Goal: Information Seeking & Learning: Learn about a topic

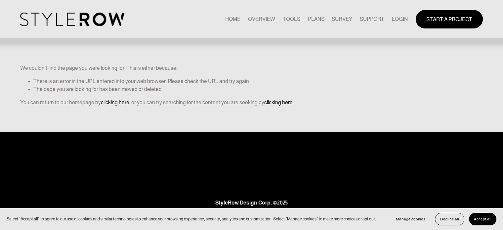
click at [397, 19] on link "LOGIN" at bounding box center [400, 19] width 16 height 9
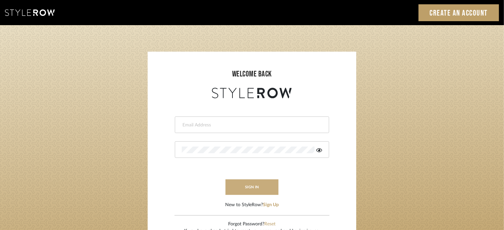
type input "ktyler@morgantewilson.com"
click at [262, 186] on button "sign in" at bounding box center [251, 187] width 53 height 16
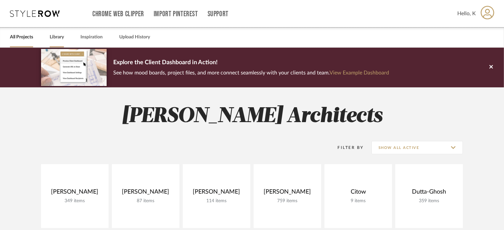
click at [61, 37] on link "Library" at bounding box center [57, 37] width 14 height 9
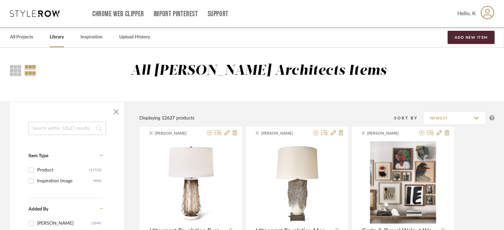
click at [43, 131] on input at bounding box center [66, 128] width 77 height 13
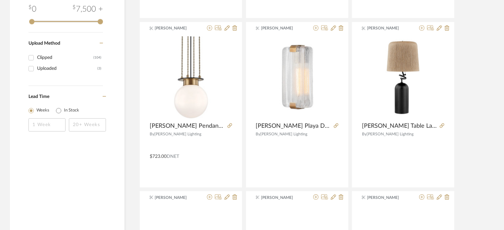
scroll to position [653, 0]
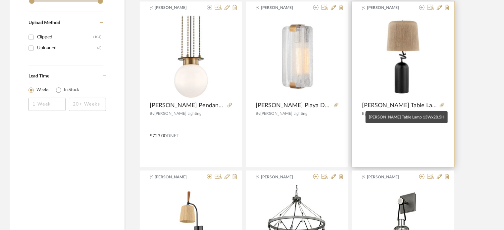
type input "tree"
click at [373, 103] on span "Troy Morri Table Lamp 13Wx28.5H" at bounding box center [399, 105] width 75 height 7
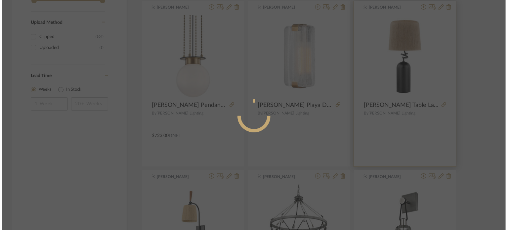
scroll to position [0, 0]
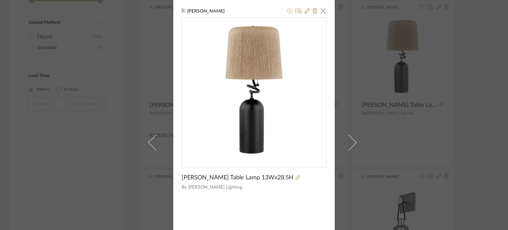
click at [457, 125] on div "K Tyler × Troy Morri Table Lamp 13Wx28.5H By Troy Lighting" at bounding box center [254, 115] width 508 height 230
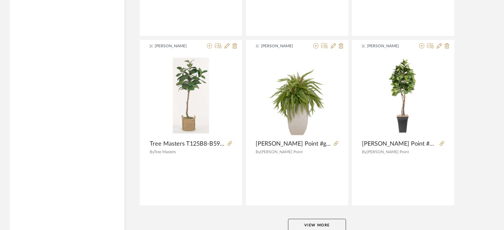
scroll to position [1971, 0]
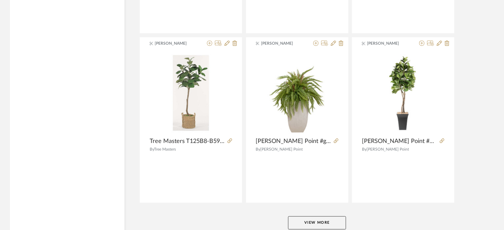
click at [328, 218] on button "View More" at bounding box center [317, 222] width 58 height 13
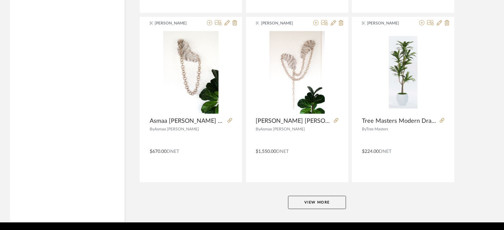
scroll to position [4043, 0]
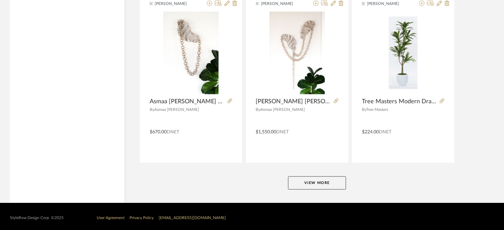
click at [327, 180] on button "View More" at bounding box center [317, 182] width 58 height 13
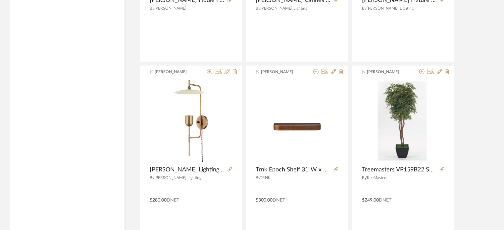
scroll to position [4652, 0]
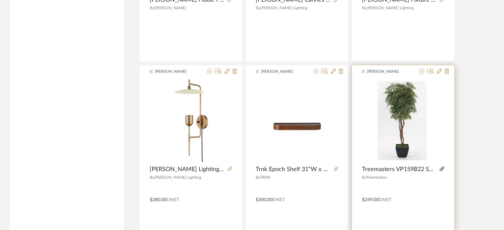
click at [441, 166] on icon at bounding box center [442, 168] width 5 height 5
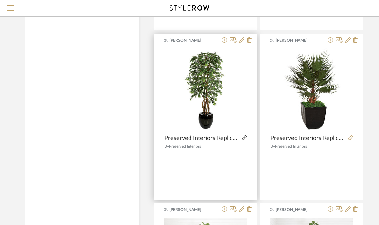
click at [244, 135] on icon at bounding box center [244, 137] width 5 height 5
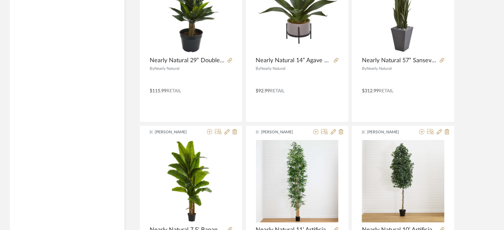
scroll to position [3605, 0]
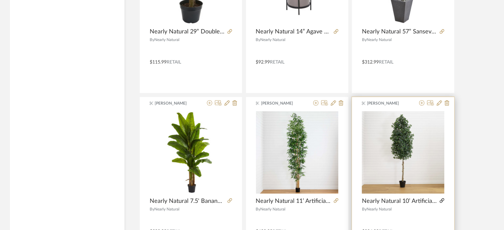
click at [441, 198] on icon at bounding box center [442, 200] width 5 height 5
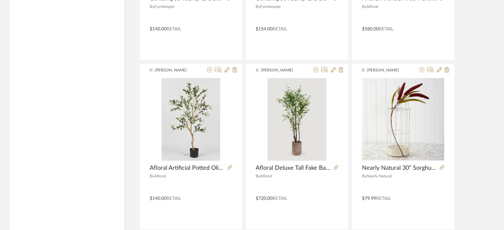
scroll to position [2622, 0]
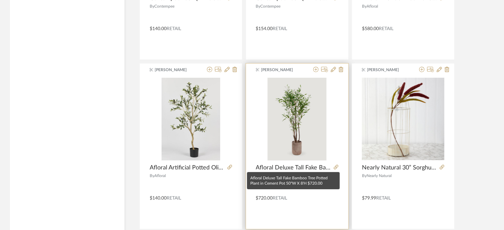
click at [293, 165] on span "Afloral Deluxe Tall Fake Bamboo Tree Potted Plant in Cement Pot 50"W X 8'H $720…" at bounding box center [293, 167] width 75 height 7
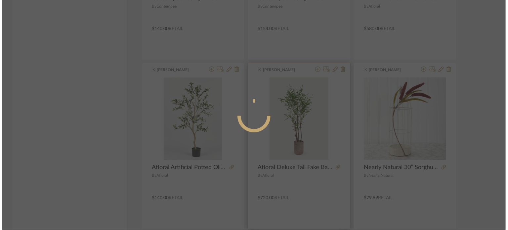
scroll to position [0, 0]
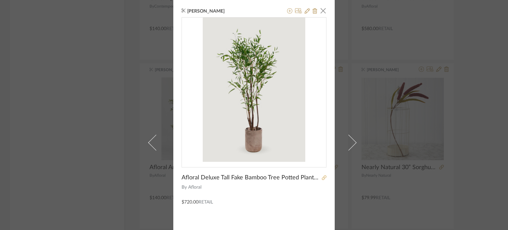
click at [323, 178] on icon at bounding box center [324, 177] width 5 height 5
click at [323, 10] on span "button" at bounding box center [323, 10] width 13 height 13
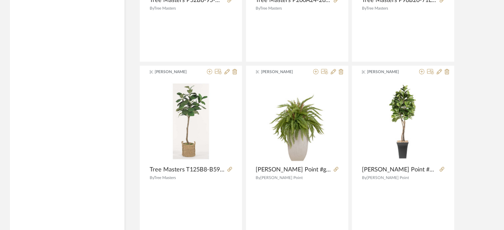
scroll to position [1943, 0]
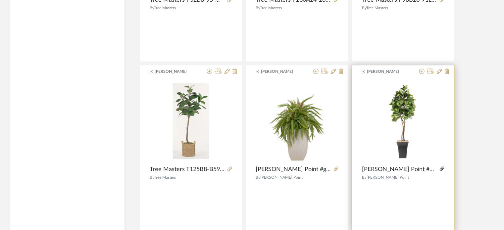
click at [440, 167] on icon at bounding box center [442, 168] width 5 height 5
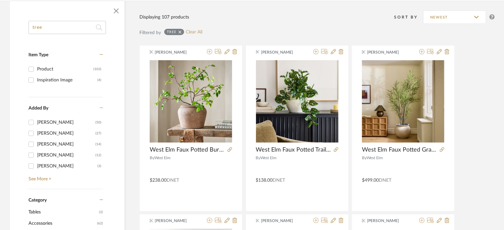
scroll to position [86, 0]
